Goal: Information Seeking & Learning: Learn about a topic

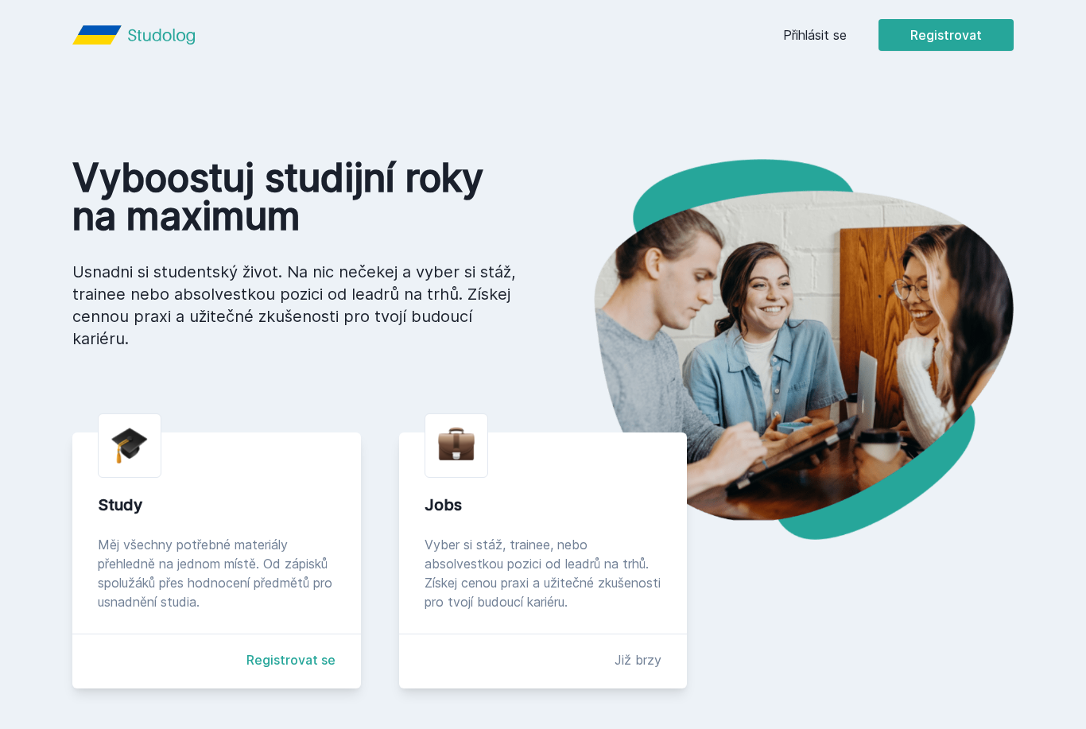
click at [828, 25] on link "Přihlásit se" at bounding box center [815, 34] width 64 height 19
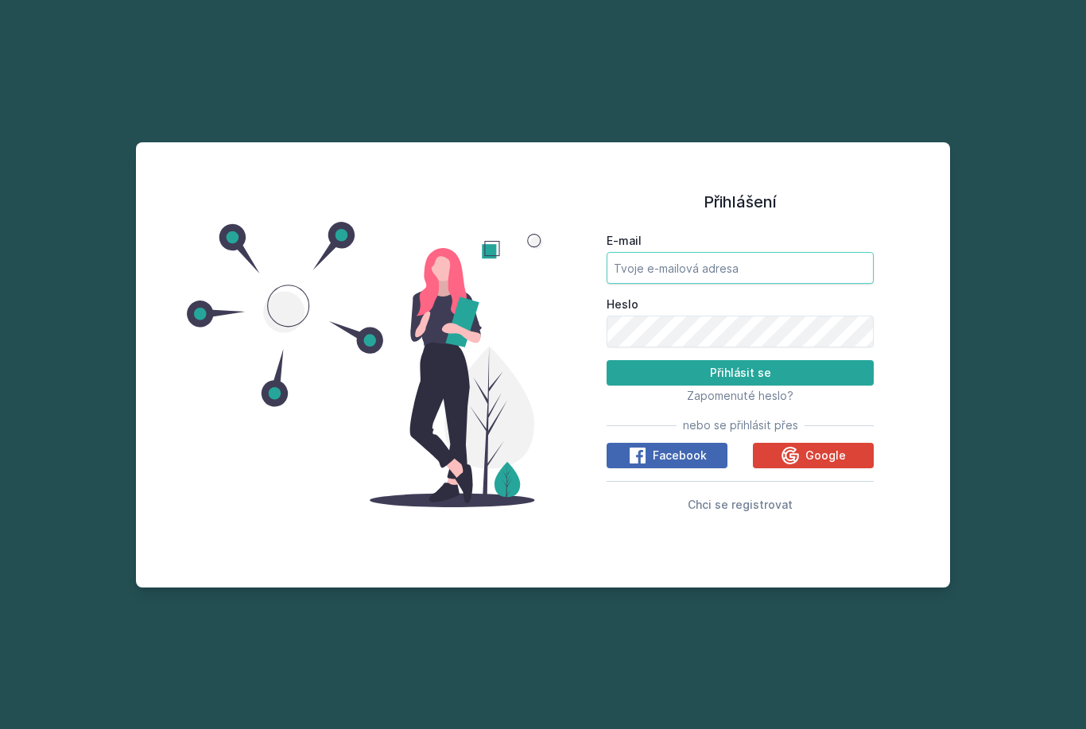
click at [817, 284] on input "E-mail" at bounding box center [740, 268] width 267 height 32
type input "[EMAIL_ADDRESS][DOMAIN_NAME]"
click at [740, 386] on button "Přihlásit se" at bounding box center [740, 372] width 267 height 25
click at [823, 386] on button "Přihlásit se" at bounding box center [740, 372] width 267 height 25
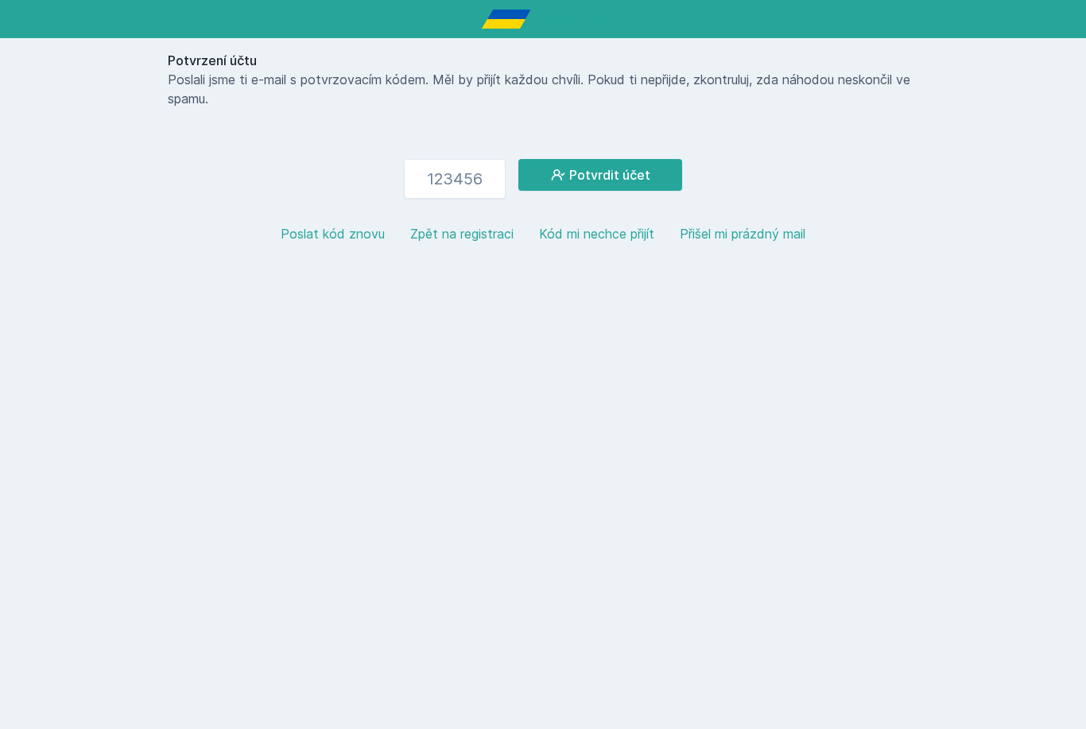
click at [440, 232] on button "Zpět na registraci" at bounding box center [461, 233] width 103 height 19
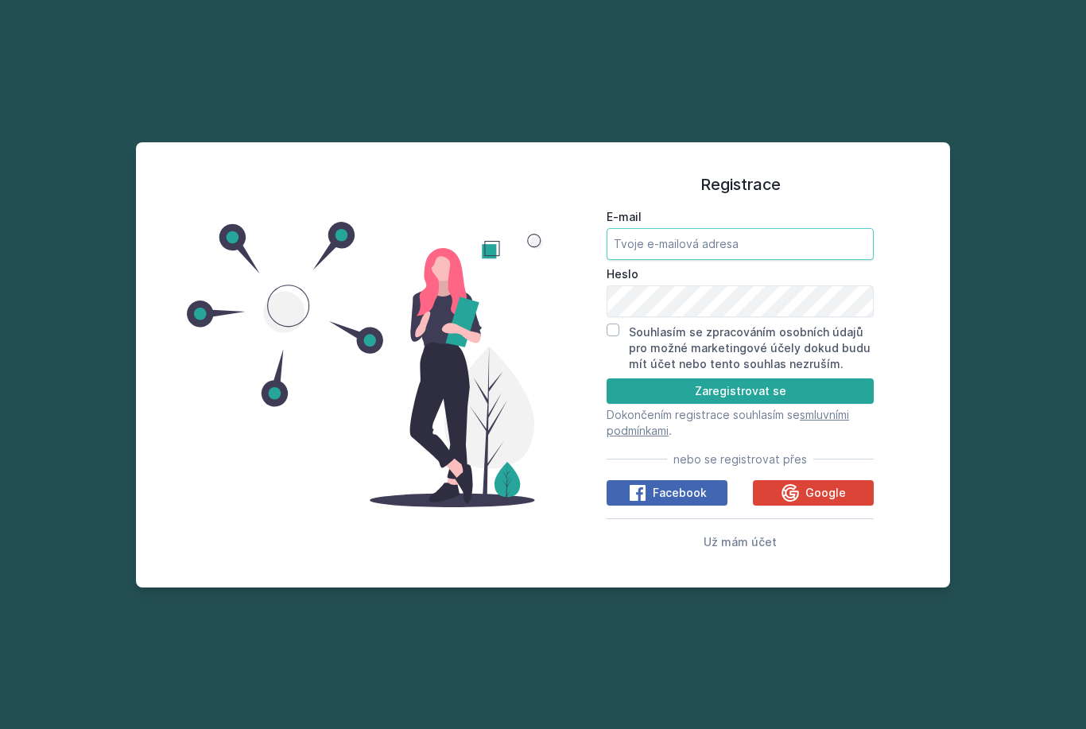
click at [855, 260] on input "E-mail" at bounding box center [740, 244] width 267 height 32
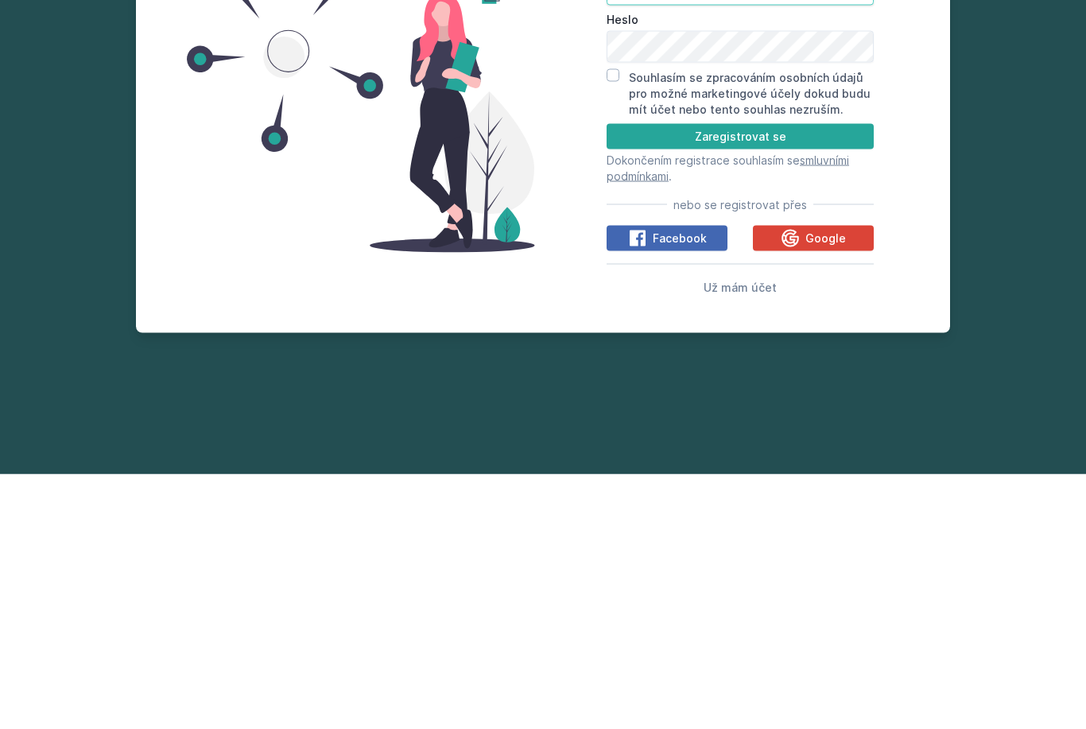
type input "art"
click at [759, 532] on button "Už mám účet" at bounding box center [740, 541] width 73 height 19
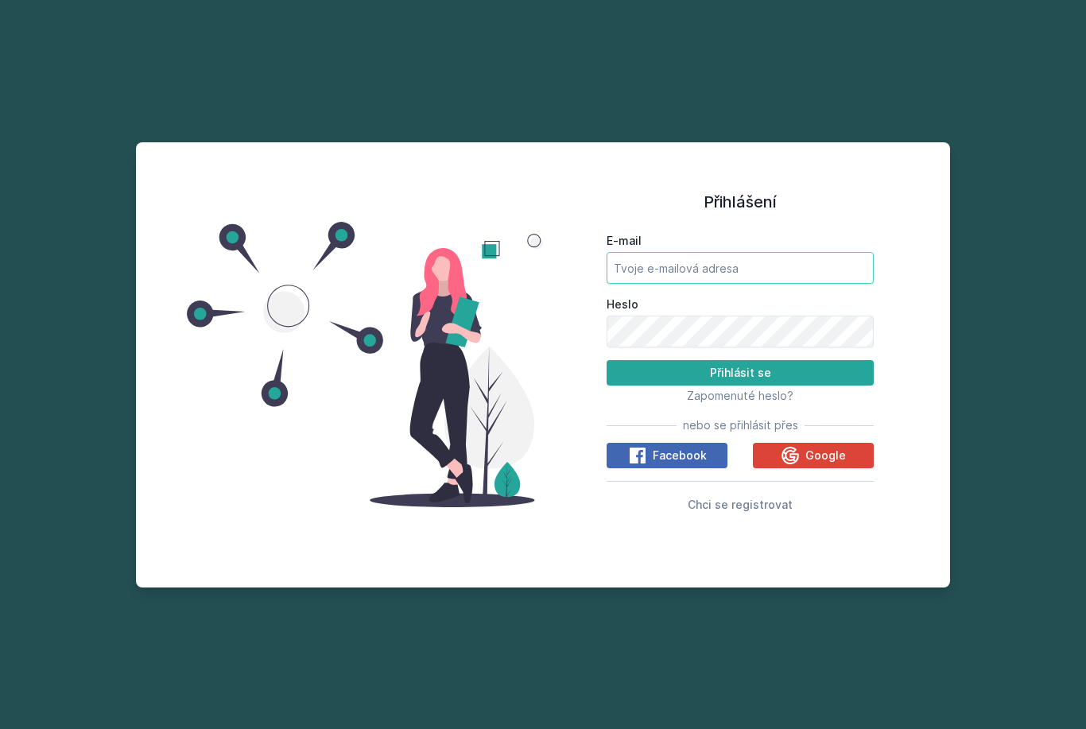
click at [775, 252] on input "E-mail" at bounding box center [740, 268] width 267 height 32
click at [177, 70] on div "Přihlášení E-mail Heslo Přihlásit se Zapomenuté heslo? nebo se přihlásit přes F…" at bounding box center [543, 364] width 1086 height 729
click at [634, 252] on input "E-mail" at bounding box center [740, 268] width 267 height 32
type input "artem.ducc200-@gmail.com"
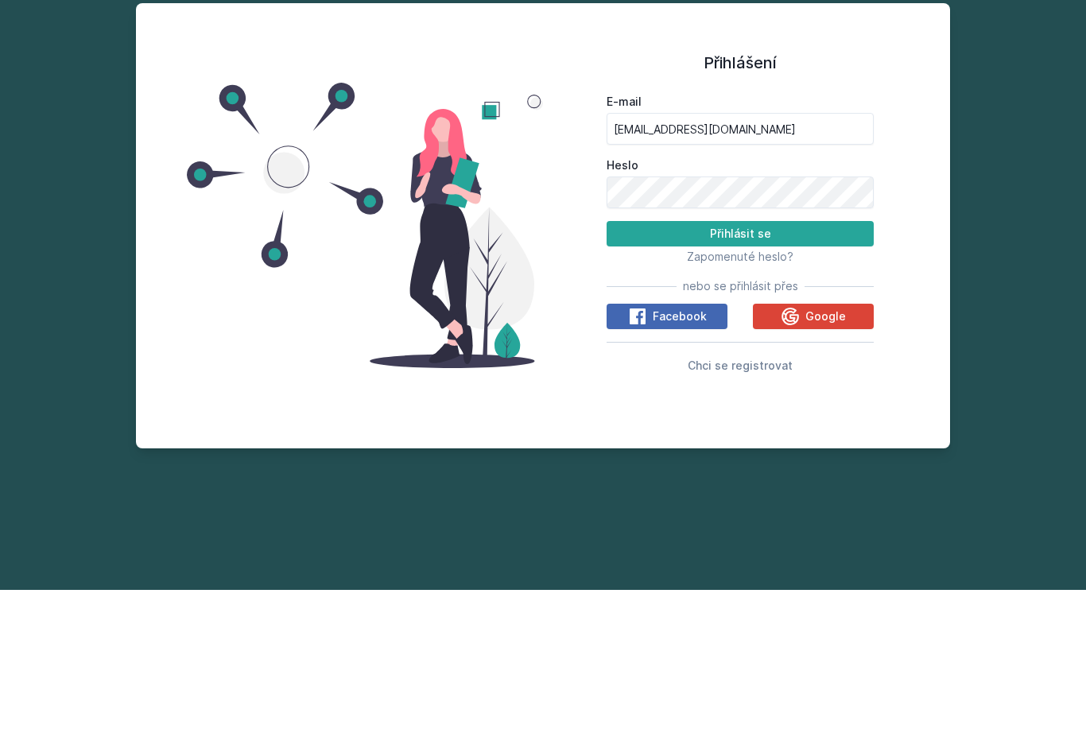
click at [811, 360] on button "Přihlásit se" at bounding box center [740, 372] width 267 height 25
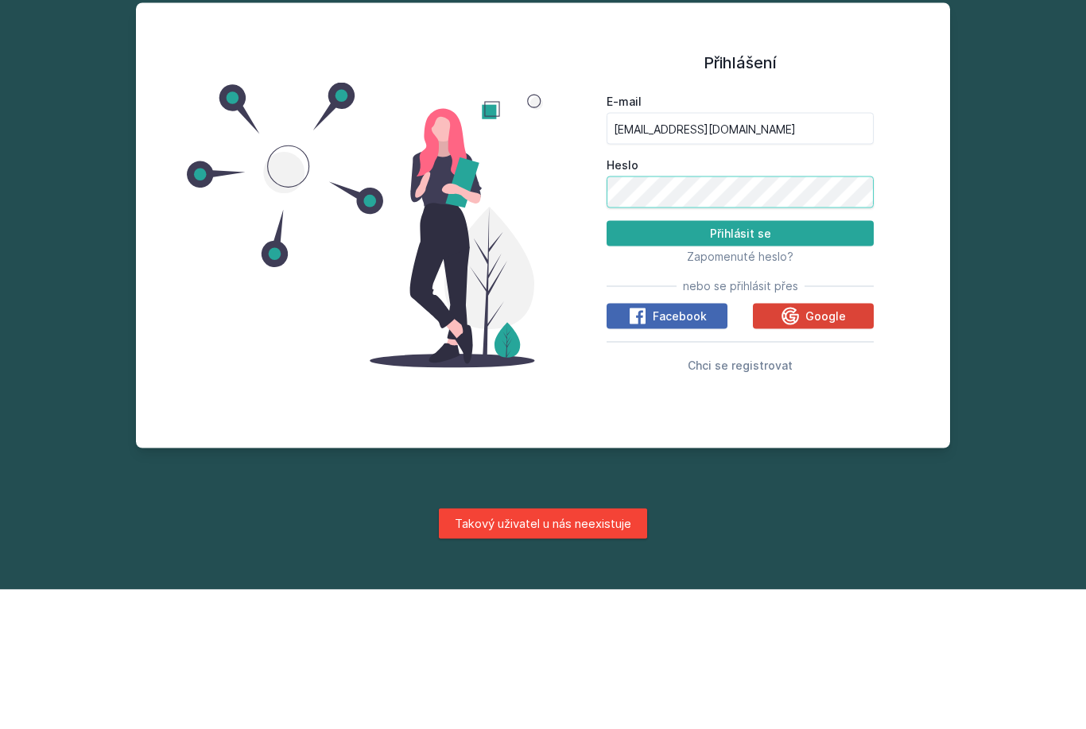
click at [740, 360] on button "Přihlásit se" at bounding box center [740, 372] width 267 height 25
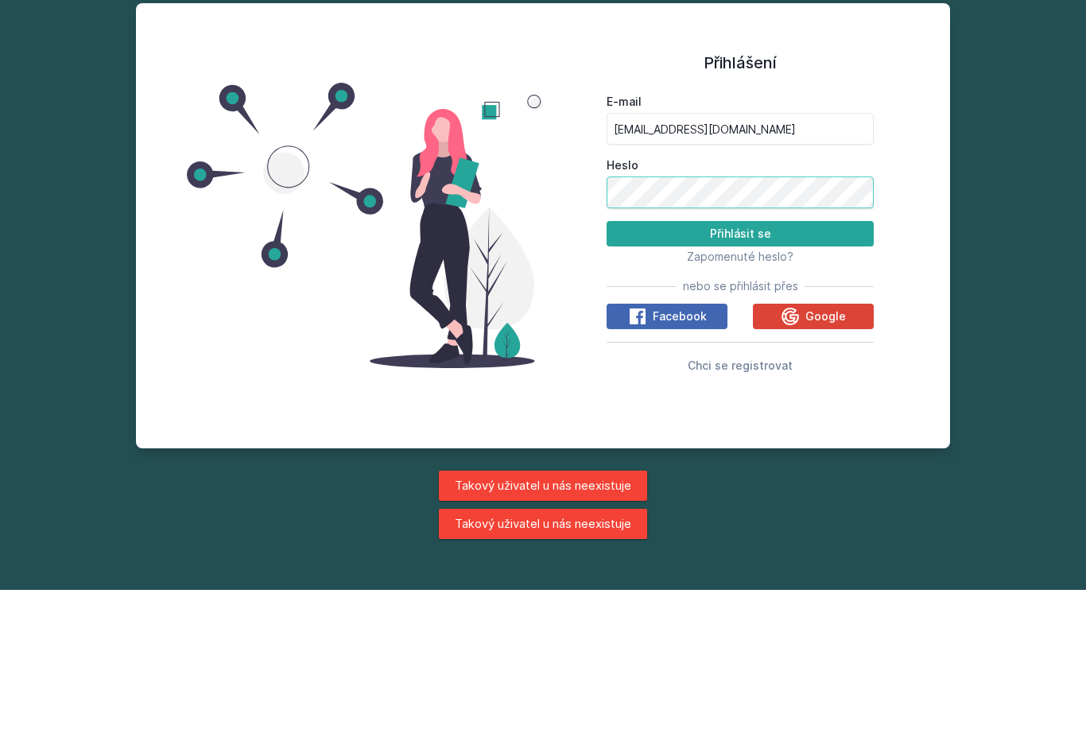
click at [835, 360] on button "Přihlásit se" at bounding box center [740, 372] width 267 height 25
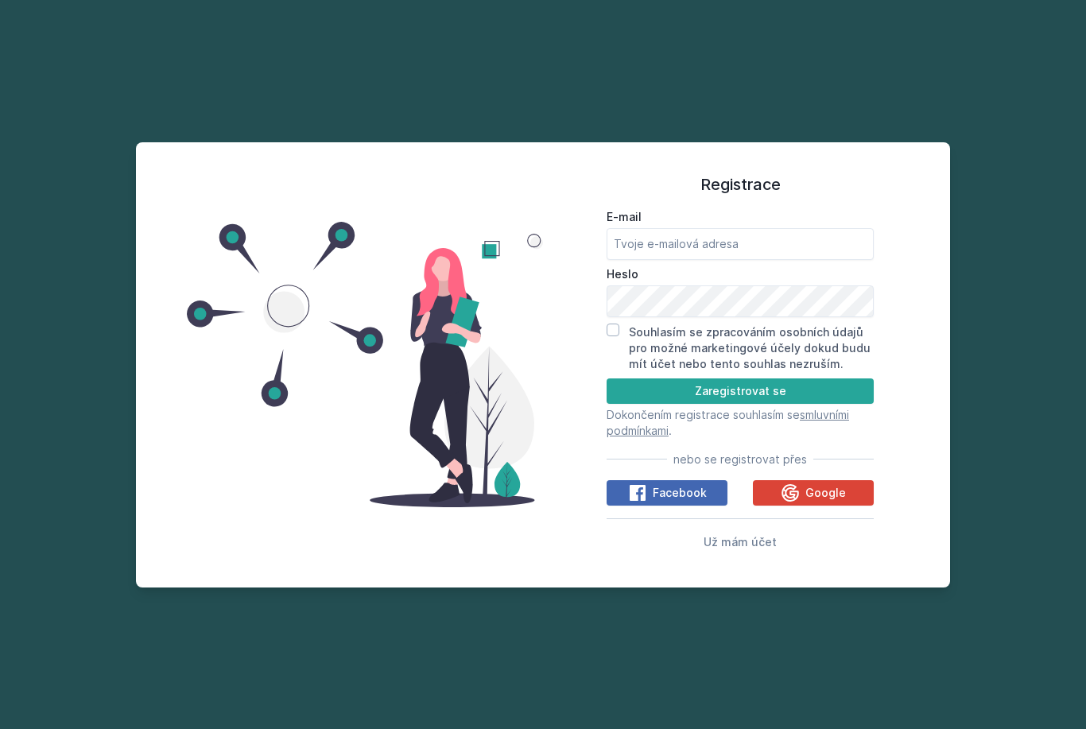
click at [716, 535] on span "Už mám účet" at bounding box center [740, 542] width 73 height 14
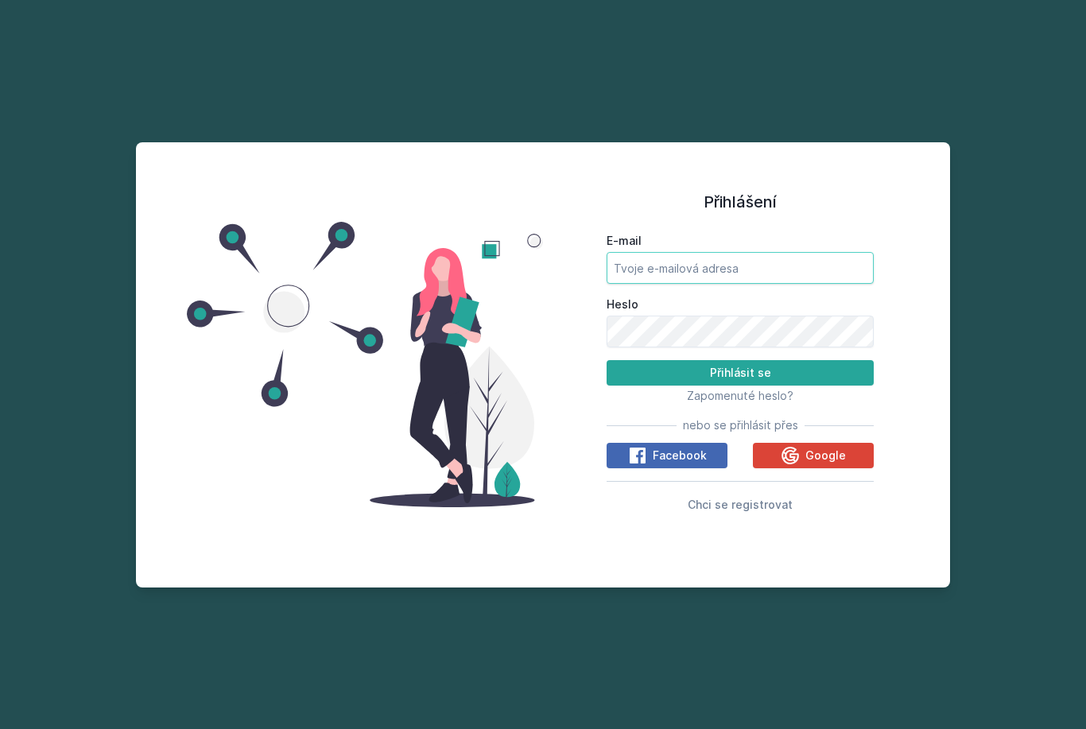
click at [654, 252] on input "E-mail" at bounding box center [740, 268] width 267 height 32
type input "dusa02@vse.cz"
click at [832, 360] on button "Přihlásit se" at bounding box center [740, 372] width 267 height 25
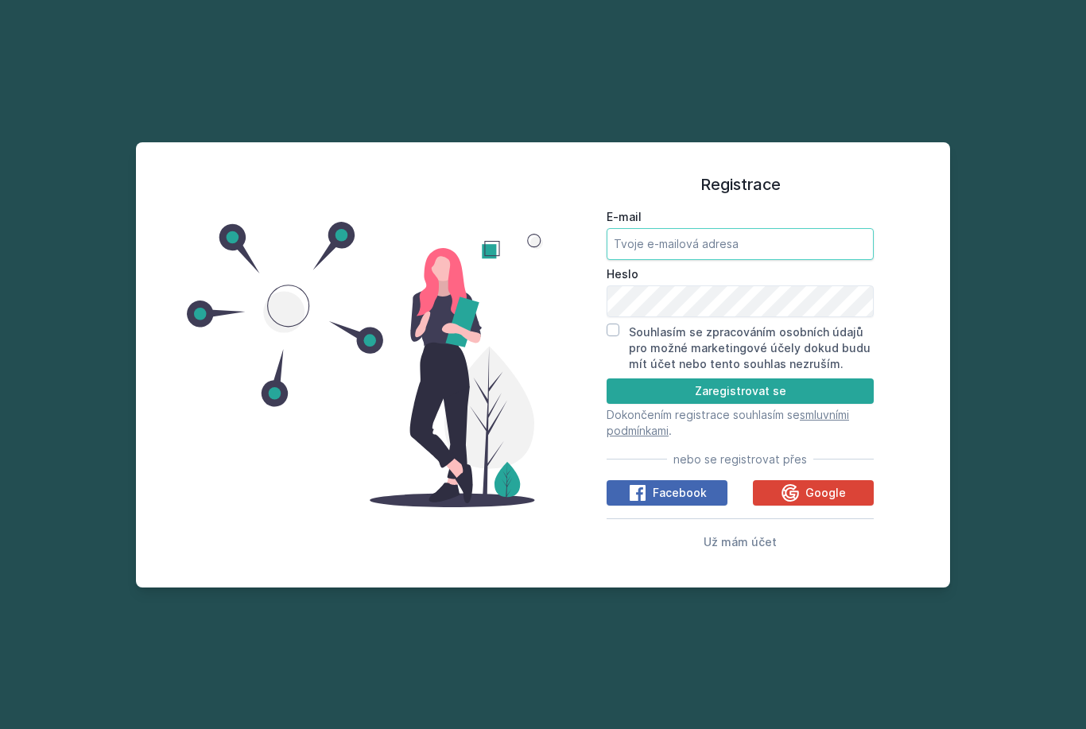
click at [635, 228] on input "E-mail" at bounding box center [740, 244] width 267 height 32
click at [830, 378] on button "Zaregistrovat se" at bounding box center [740, 390] width 267 height 25
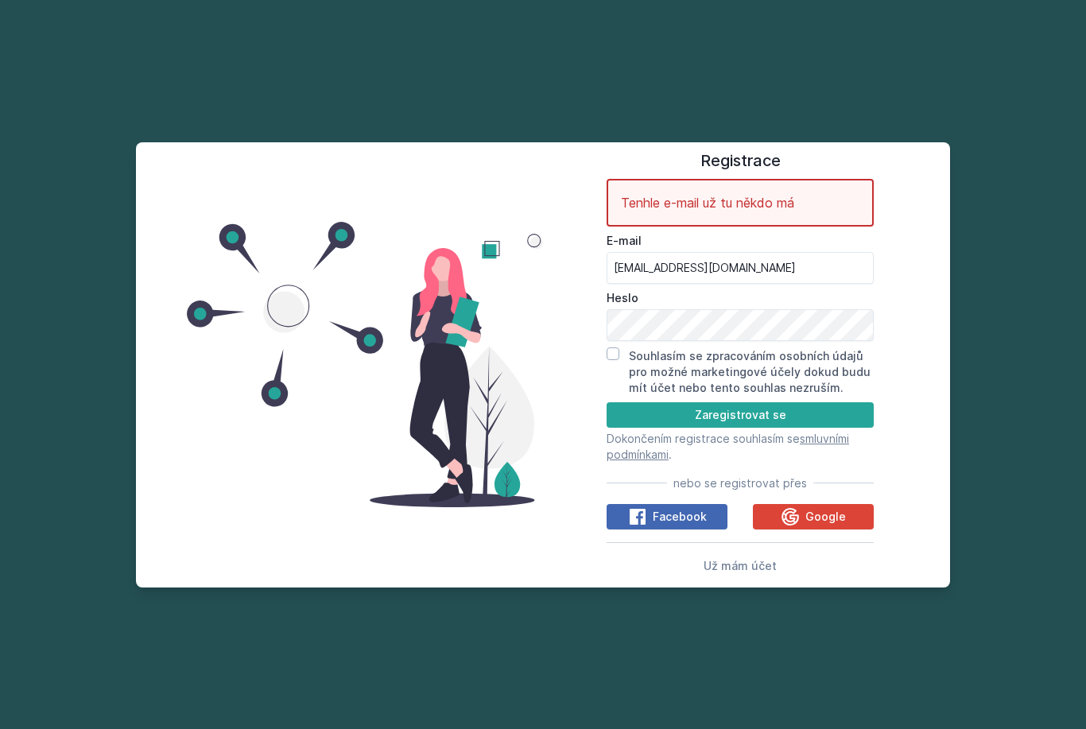
click at [754, 233] on label "E-mail" at bounding box center [740, 241] width 267 height 16
click at [754, 252] on input "artem.ducc2000@gmail.com" at bounding box center [740, 268] width 267 height 32
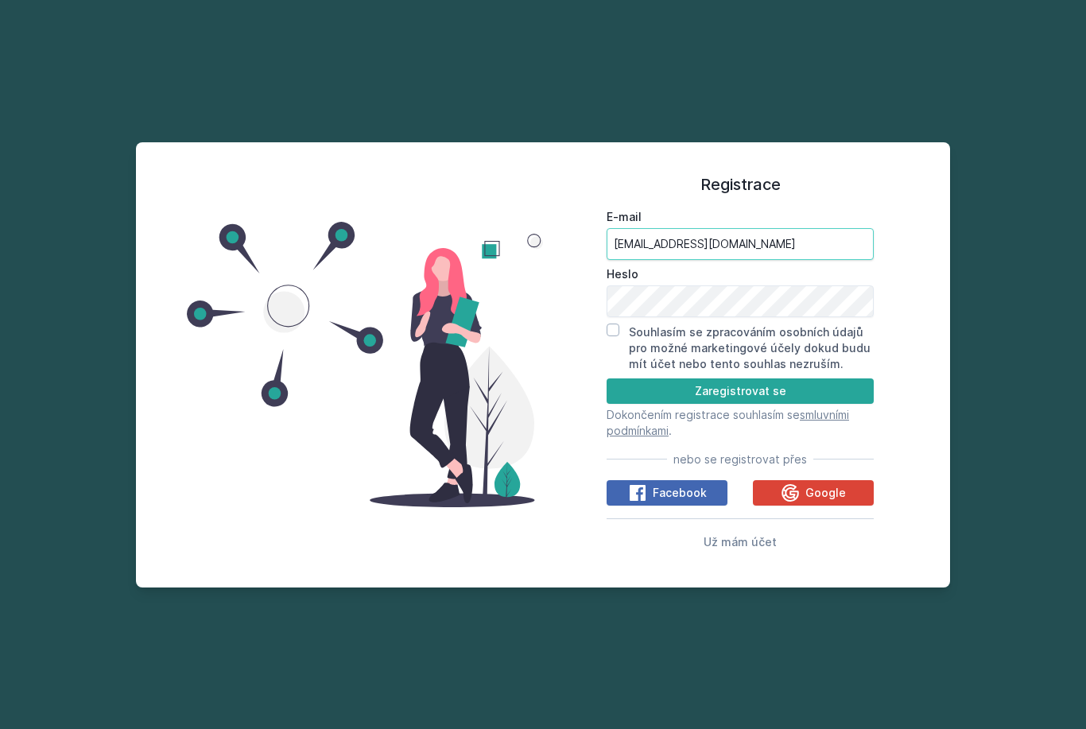
type input "artemdus99@gmail.com"
click at [1028, 270] on div "Registrace E-mail artemdus99@gmail.com Heslo Souhlasím se zpracováním osobních …" at bounding box center [543, 364] width 1086 height 729
click at [840, 378] on button "Zaregistrovat se" at bounding box center [740, 390] width 267 height 25
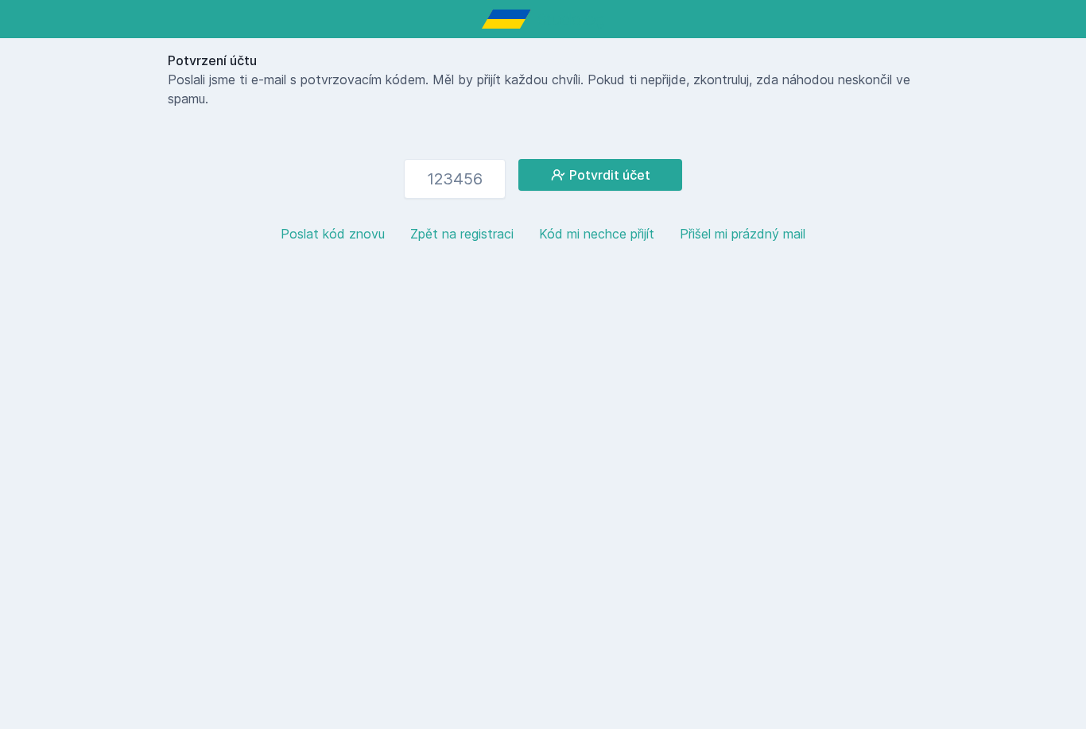
click at [561, 167] on icon at bounding box center [558, 175] width 16 height 16
click at [297, 235] on button "Poslat kód znovu" at bounding box center [333, 233] width 104 height 19
click at [436, 225] on button "Zpět na registraci" at bounding box center [461, 233] width 103 height 19
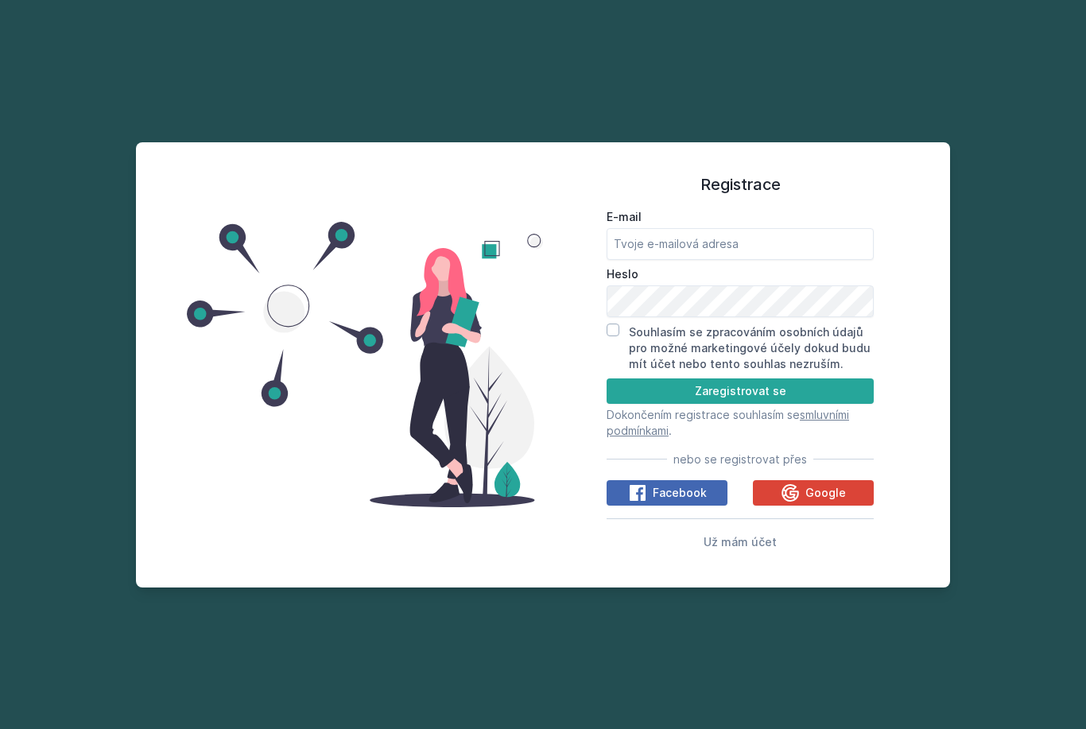
click at [834, 502] on div "Google" at bounding box center [813, 492] width 65 height 19
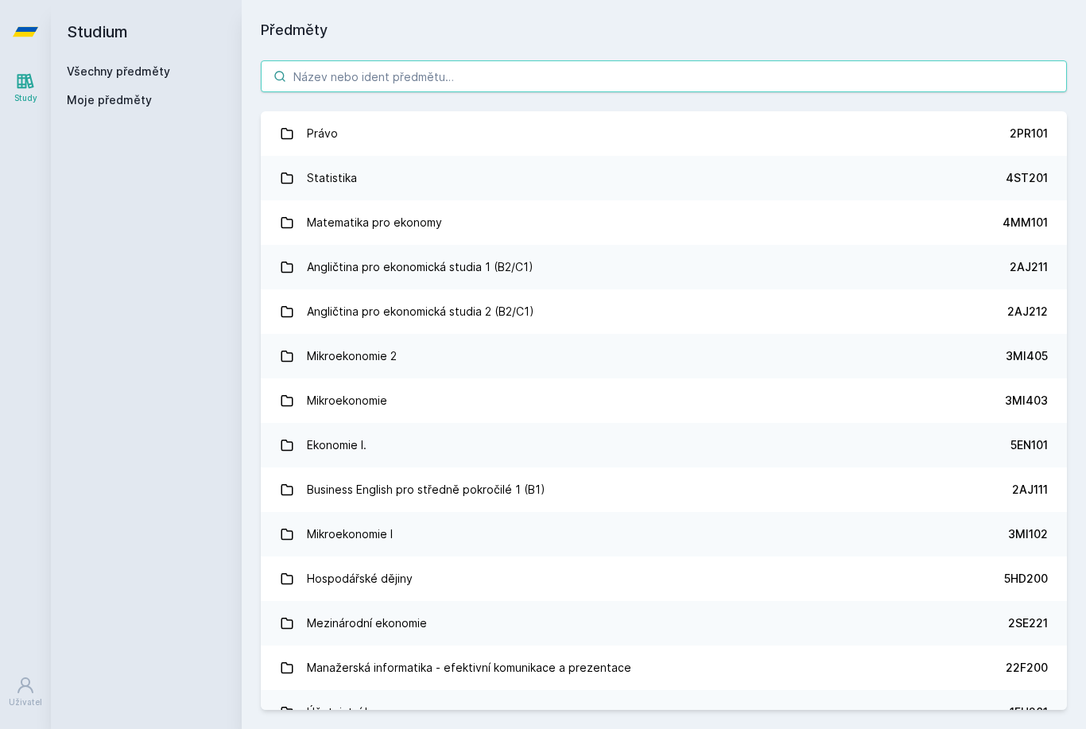
click at [807, 72] on input "search" at bounding box center [664, 76] width 806 height 32
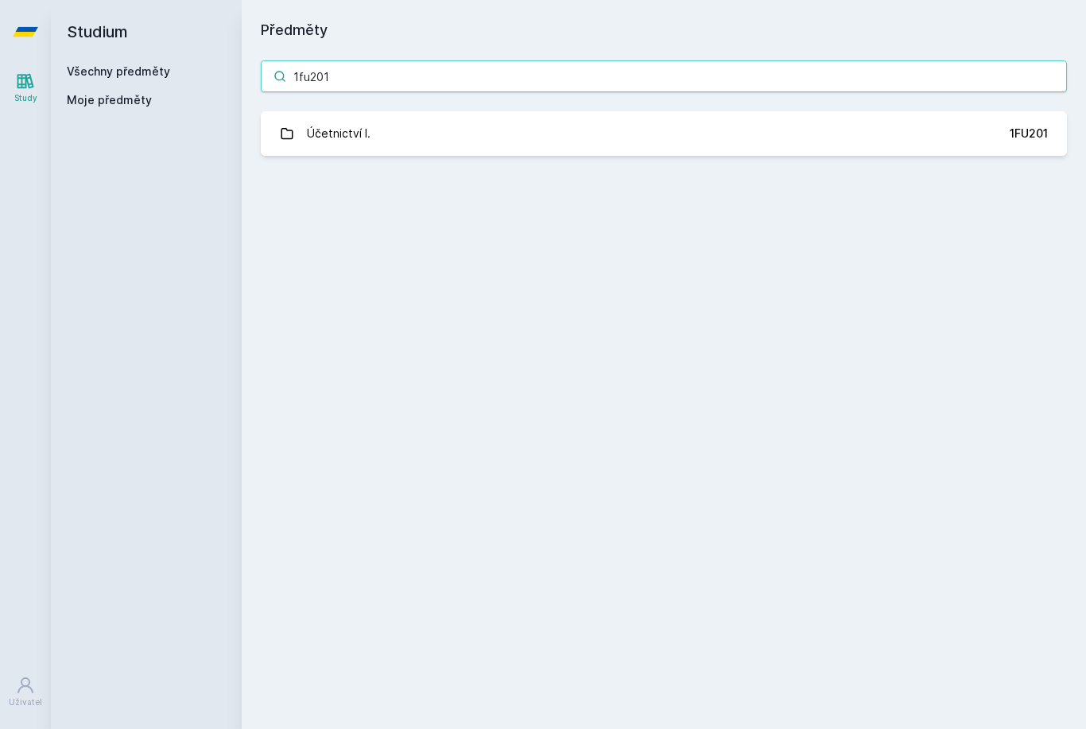
type input "1fu201"
click at [1042, 142] on link "Účetnictví I. 1FU201" at bounding box center [664, 133] width 806 height 45
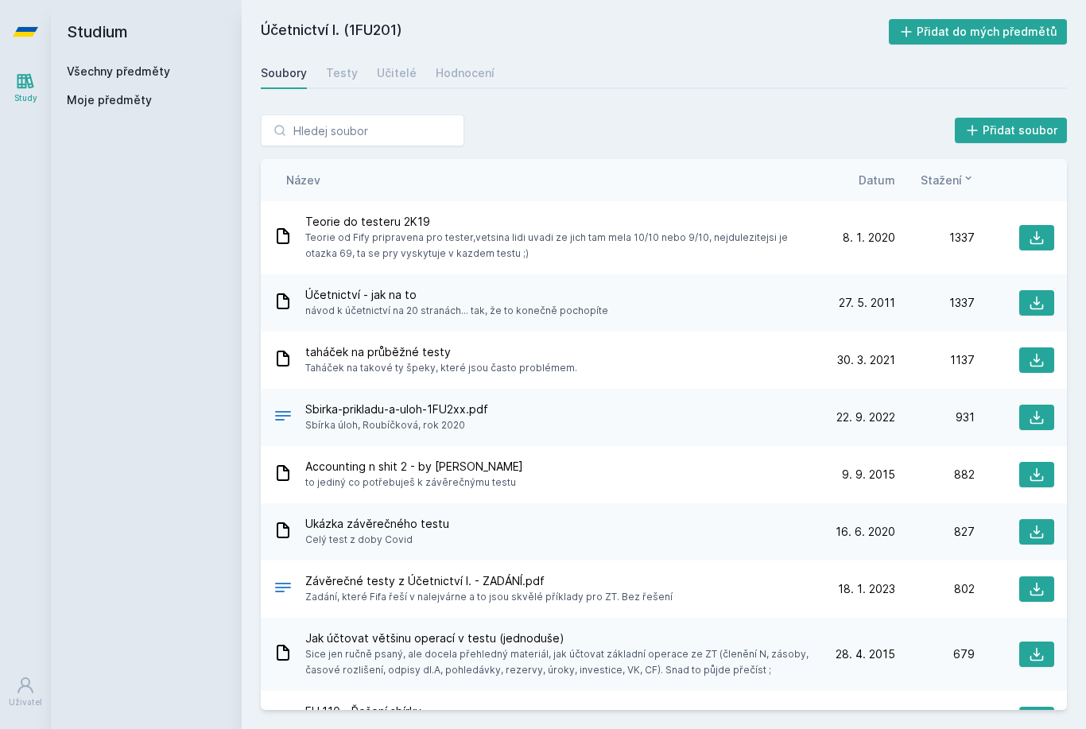
click at [958, 184] on span "Stažení" at bounding box center [941, 180] width 41 height 17
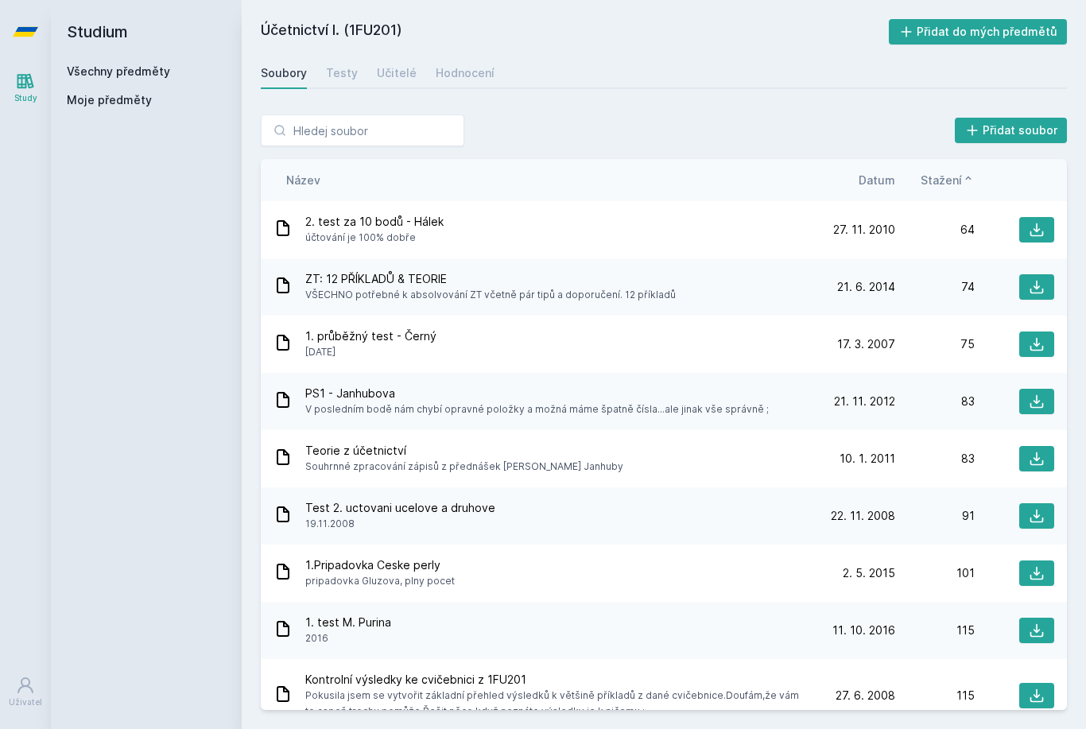
click at [941, 180] on span "Stažení" at bounding box center [941, 180] width 41 height 17
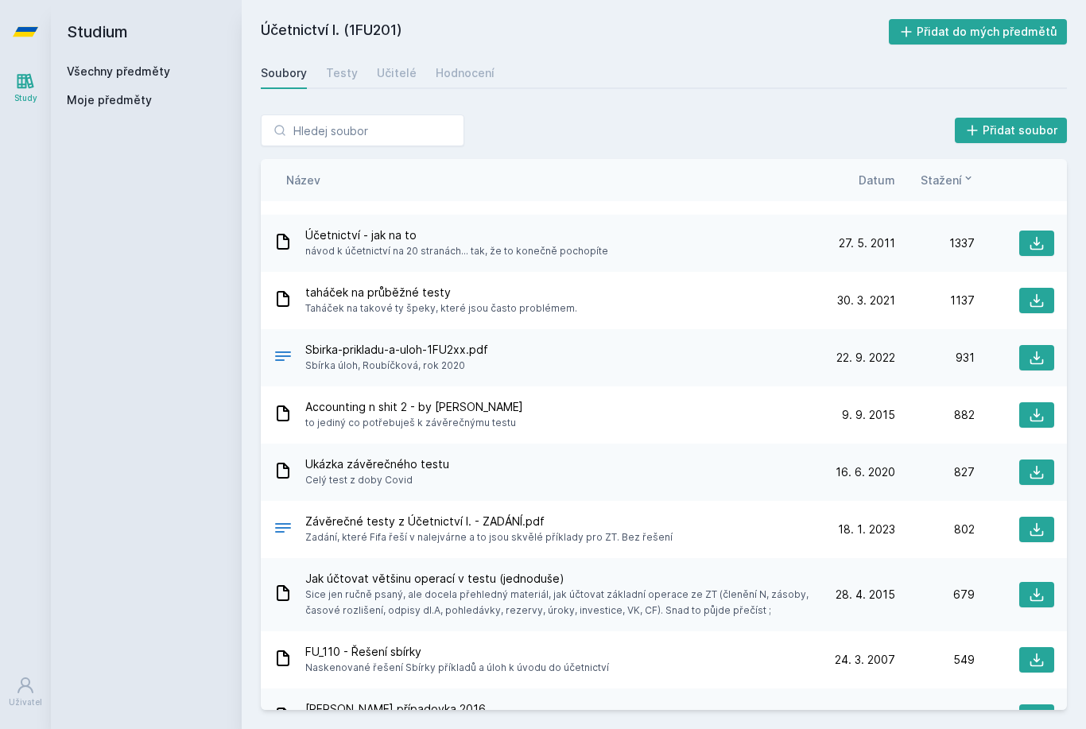
scroll to position [61, 0]
click at [1019, 365] on button at bounding box center [1036, 355] width 35 height 25
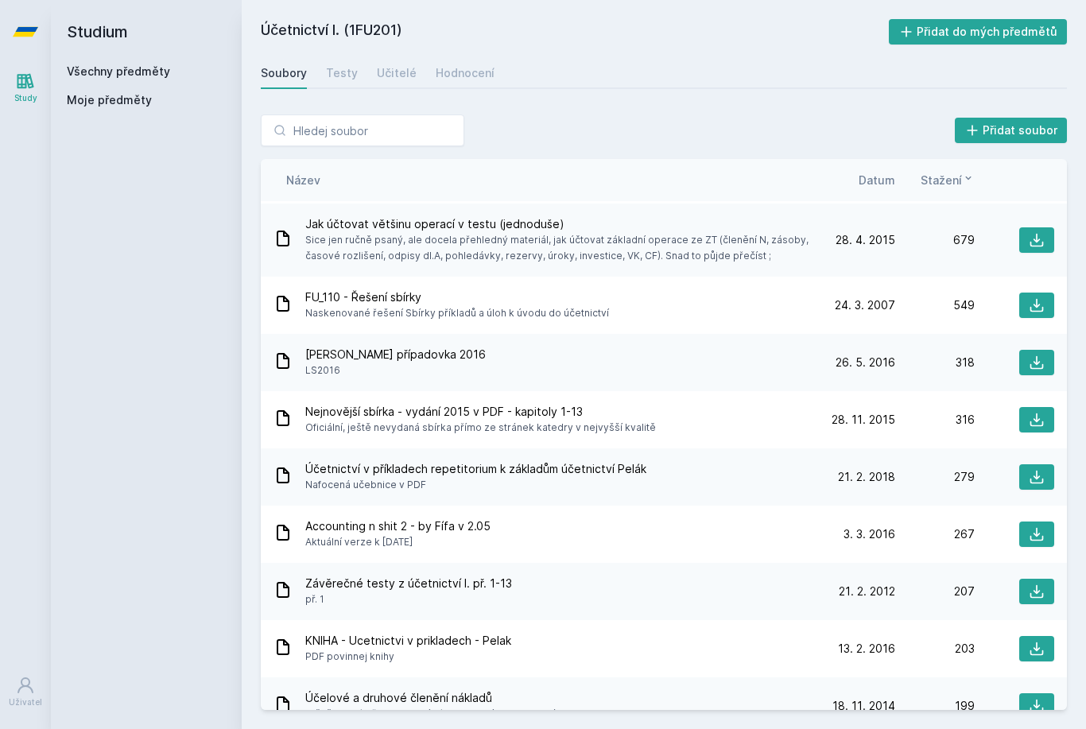
scroll to position [415, 0]
click at [301, 425] on div "Nejnovější sbírka - vydání 2015 v PDF - kapitoly 1-13 Oficiální, ještě nevydaná…" at bounding box center [545, 419] width 542 height 32
click at [286, 421] on icon at bounding box center [283, 417] width 19 height 19
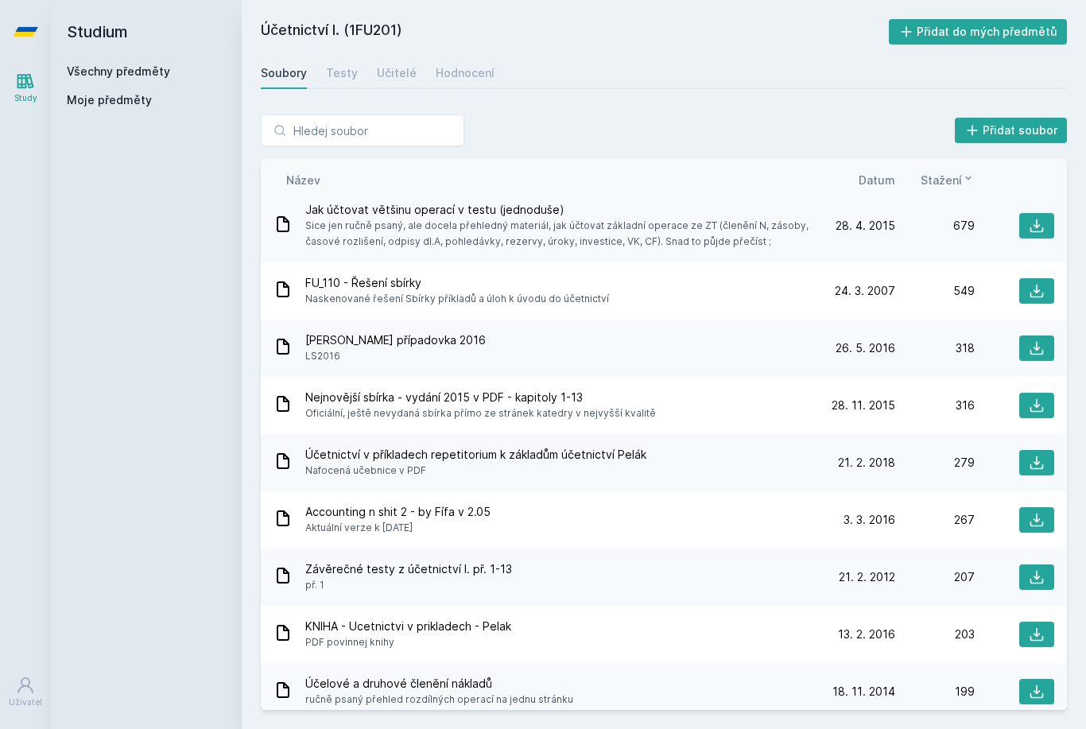
scroll to position [429, 0]
click at [1042, 405] on icon at bounding box center [1037, 405] width 16 height 16
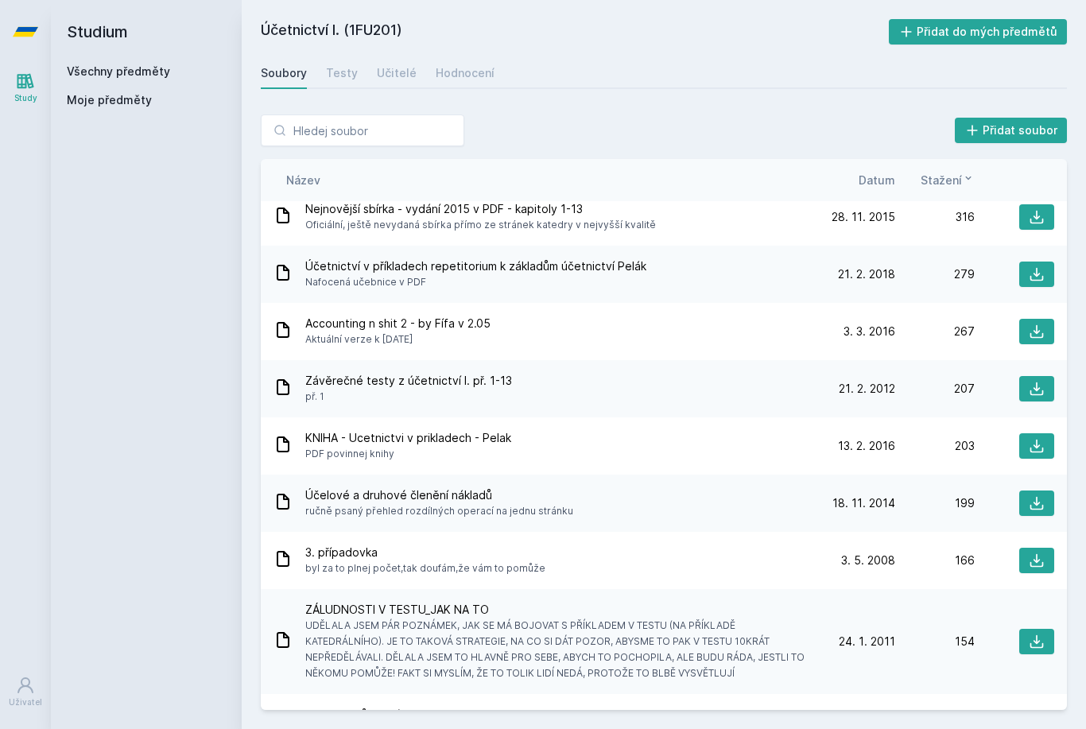
scroll to position [611, 0]
